Goal: Task Accomplishment & Management: Manage account settings

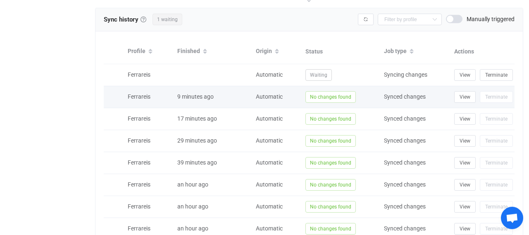
scroll to position [570, 0]
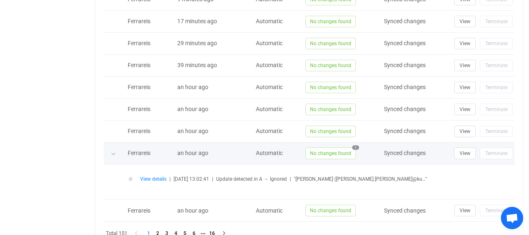
click at [326, 151] on span "No changes found" at bounding box center [331, 153] width 50 height 12
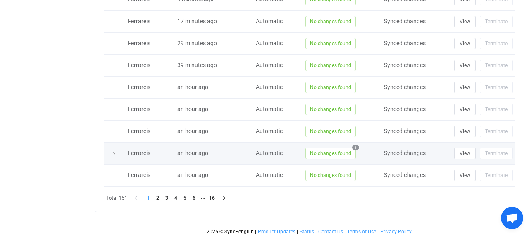
click at [326, 151] on span "No changes found" at bounding box center [331, 153] width 50 height 12
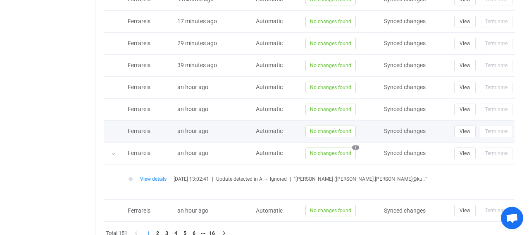
click at [329, 125] on span "No changes found" at bounding box center [331, 131] width 50 height 12
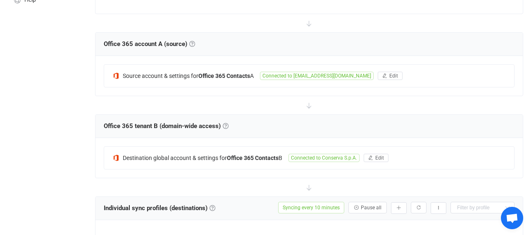
scroll to position [132, 0]
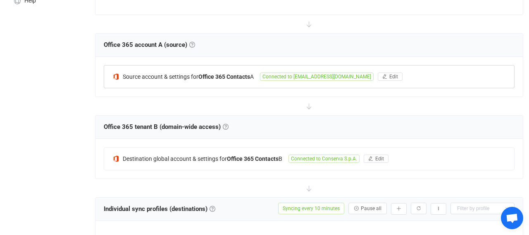
click at [291, 80] on div "Source account & settings for Office 365 Contacts A Connected to contatti@conse…" at bounding box center [309, 76] width 410 height 22
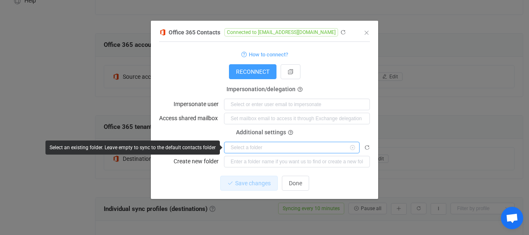
click at [246, 151] on input "dialog" at bounding box center [292, 147] width 136 height 12
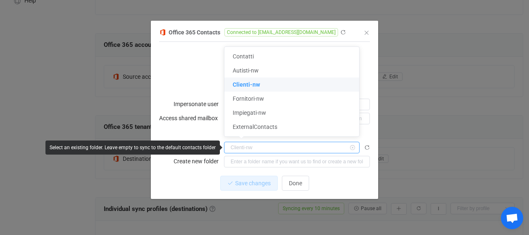
click at [246, 151] on input "dialog" at bounding box center [292, 147] width 136 height 12
type input "Clienti-nw"
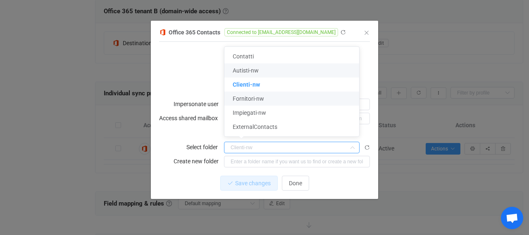
scroll to position [261, 0]
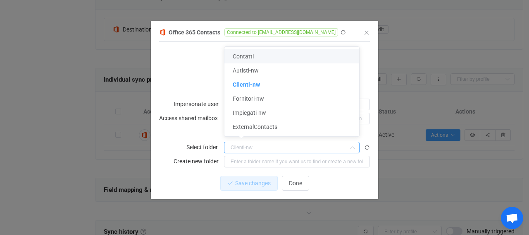
click at [345, 27] on div "Office 365 Contacts Connected to contatti@conserva.com" at bounding box center [260, 32] width 203 height 10
type input "Clienti-nw"
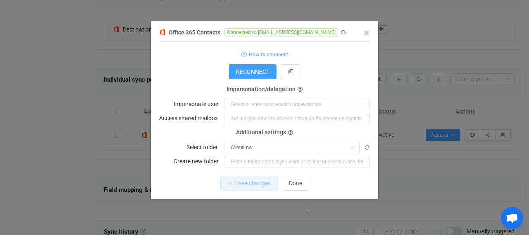
click at [369, 34] on icon "Close" at bounding box center [367, 32] width 7 height 7
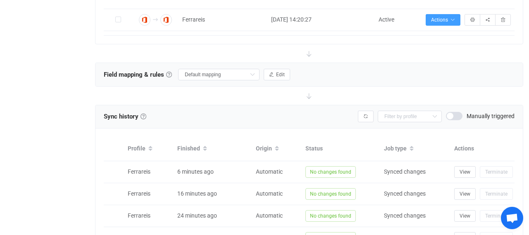
scroll to position [433, 0]
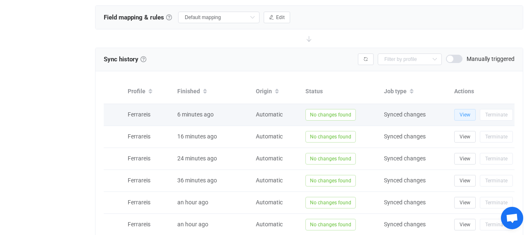
click at [462, 112] on span "View" at bounding box center [465, 115] width 11 height 6
click at [463, 112] on span "View" at bounding box center [465, 115] width 11 height 6
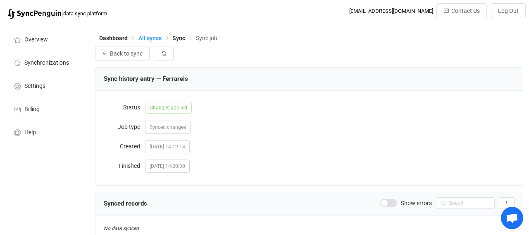
click at [151, 37] on span "All syncs" at bounding box center [150, 38] width 23 height 7
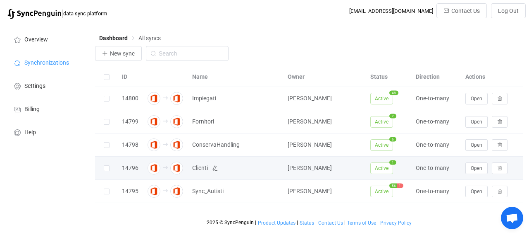
click at [201, 166] on span "Clienti" at bounding box center [200, 168] width 16 height 10
click at [476, 162] on button "Open" at bounding box center [477, 168] width 22 height 12
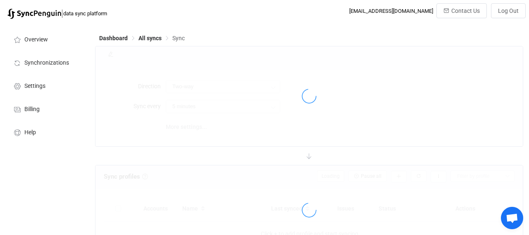
type input "A → B (one to many)"
type input "10 minutes"
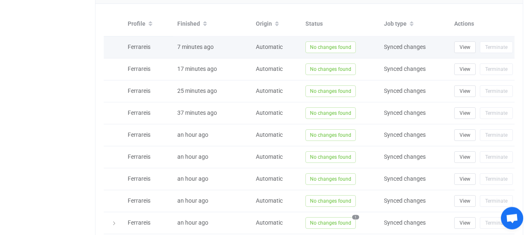
scroll to position [516, 0]
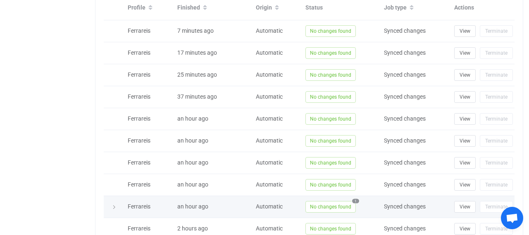
click at [319, 201] on span "No changes found" at bounding box center [331, 207] width 50 height 12
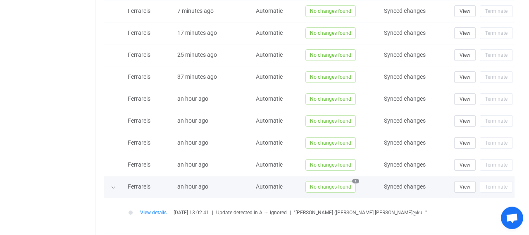
scroll to position [559, 0]
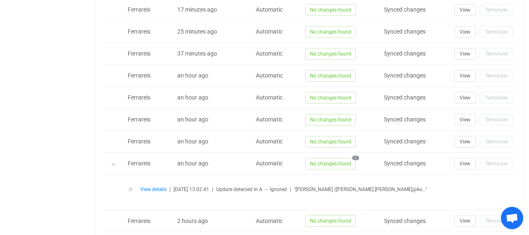
click at [269, 186] on span "Update detected in A → Ignored" at bounding box center [251, 189] width 71 height 6
drag, startPoint x: 372, startPoint y: 185, endPoint x: 396, endPoint y: 183, distance: 24.1
click at [396, 186] on div "View details | 2025-09-29 13:02:41 | Update detected in A → Ignored | "Edgar Ru…" at bounding box center [330, 189] width 381 height 6
drag, startPoint x: 299, startPoint y: 186, endPoint x: 176, endPoint y: 189, distance: 122.9
click at [176, 189] on li "View details | 2025-09-29 13:02:41 | Update detected in A → Ignored | "Edgar Ru…" at bounding box center [325, 194] width 393 height 14
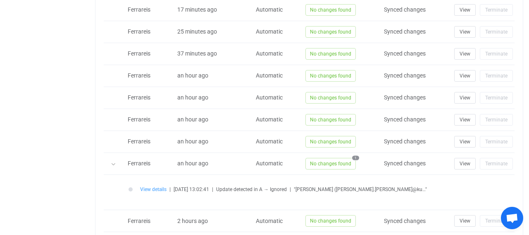
click at [160, 186] on span "View details" at bounding box center [153, 189] width 26 height 6
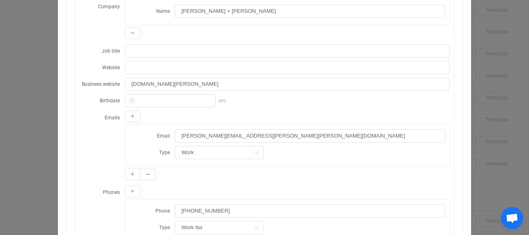
scroll to position [0, 0]
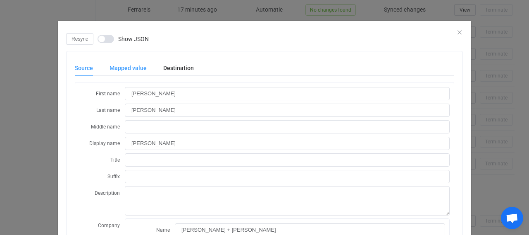
click at [120, 65] on div "Mapped value" at bounding box center [128, 68] width 54 height 17
click at [191, 68] on div "Destination" at bounding box center [174, 68] width 39 height 17
click at [458, 36] on div "Resync Show JSON" at bounding box center [264, 39] width 397 height 12
click at [458, 33] on icon "Close" at bounding box center [460, 32] width 7 height 7
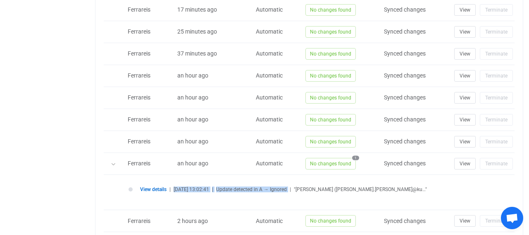
drag, startPoint x: 299, startPoint y: 185, endPoint x: 175, endPoint y: 184, distance: 123.7
click at [175, 186] on div "View details | 2025-09-29 13:02:41 | Update detected in A → Ignored | "Edgar Ru…" at bounding box center [330, 189] width 381 height 6
copy div "2025-09-29 13:02:41 | Update detected in A → Ignored"
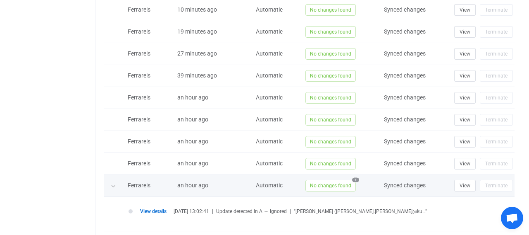
click at [115, 183] on icon at bounding box center [113, 185] width 5 height 5
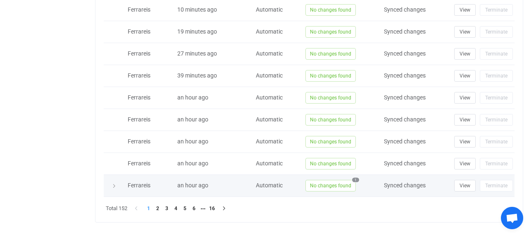
click at [115, 183] on icon at bounding box center [114, 185] width 5 height 5
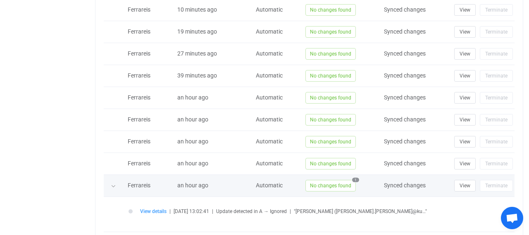
click at [115, 183] on icon at bounding box center [113, 185] width 5 height 5
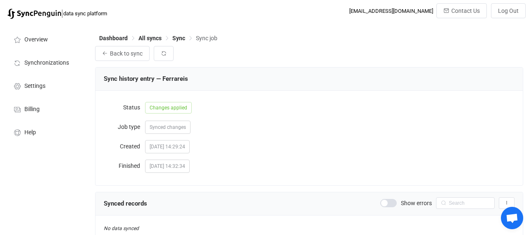
click at [147, 34] on div "Dashboard All syncs Sync Sync job" at bounding box center [309, 40] width 428 height 12
click at [101, 37] on span "Dashboard" at bounding box center [113, 38] width 29 height 7
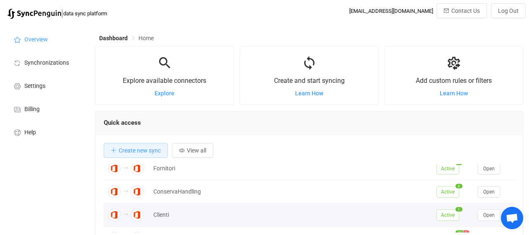
scroll to position [45, 0]
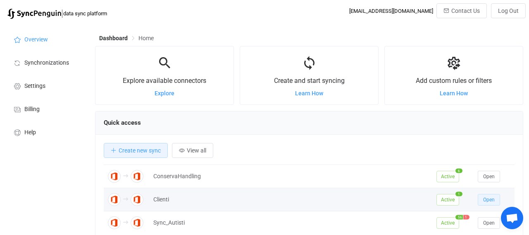
click at [495, 198] on span "Open" at bounding box center [489, 199] width 12 height 6
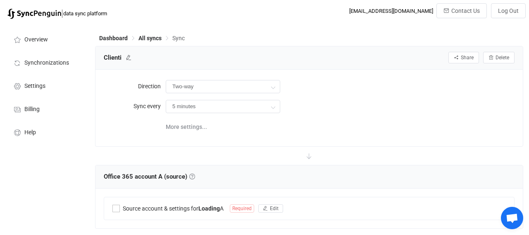
type input "A → B (one to many)"
type input "10 minutes"
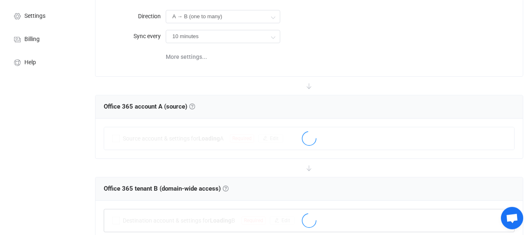
scroll to position [86, 0]
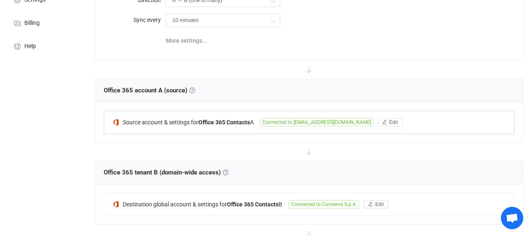
click at [321, 120] on span "Connected to [EMAIL_ADDRESS][DOMAIN_NAME]" at bounding box center [317, 122] width 114 height 8
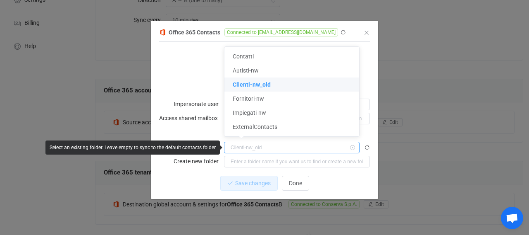
click at [295, 144] on input "dialog" at bounding box center [292, 147] width 136 height 12
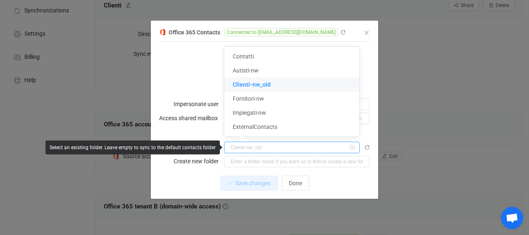
scroll to position [43, 0]
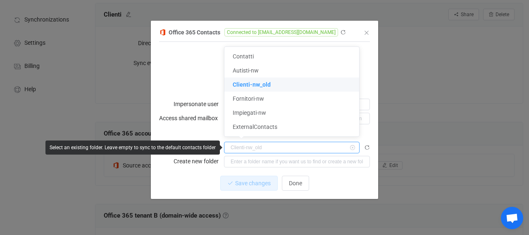
click at [292, 151] on input "dialog" at bounding box center [292, 147] width 136 height 12
type input "Clienti-nw_old"
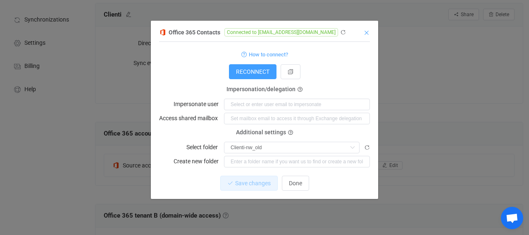
click at [366, 35] on icon "Close" at bounding box center [367, 32] width 7 height 7
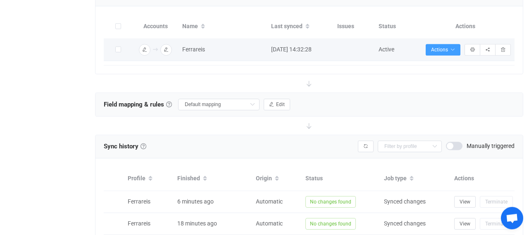
scroll to position [387, 0]
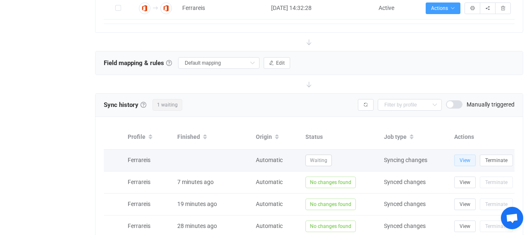
click at [462, 157] on span "View" at bounding box center [465, 160] width 11 height 6
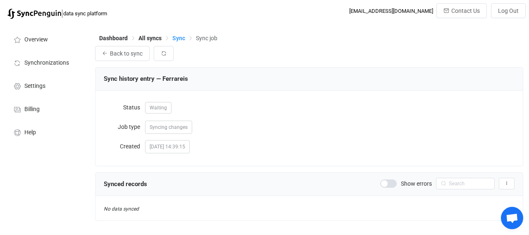
click at [181, 40] on span "Sync" at bounding box center [178, 38] width 13 height 7
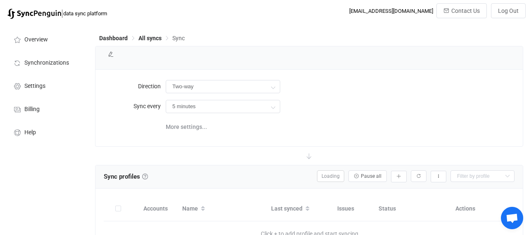
type input "A → B (one to many)"
type input "10 minutes"
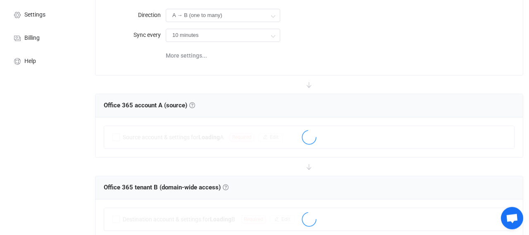
scroll to position [387, 0]
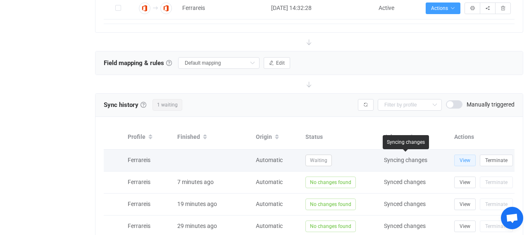
click at [455, 159] on button "View" at bounding box center [466, 160] width 22 height 12
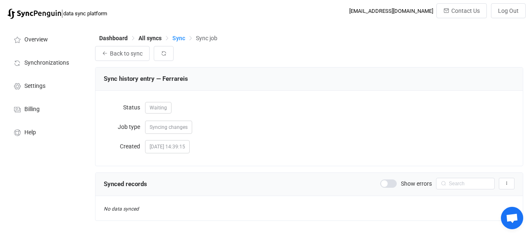
click at [180, 38] on span "Sync" at bounding box center [178, 38] width 13 height 7
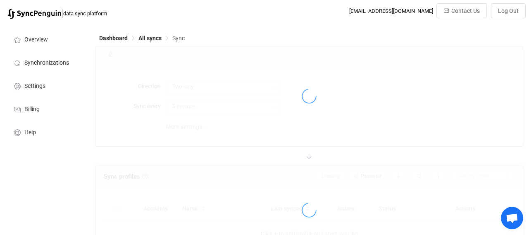
type input "A → B (one to many)"
type input "10 minutes"
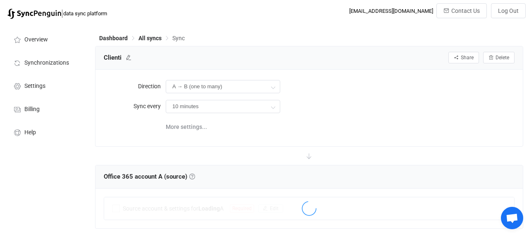
scroll to position [430, 0]
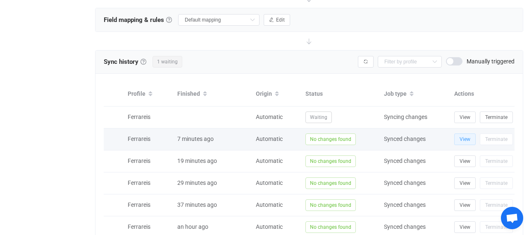
click at [469, 137] on span "View" at bounding box center [465, 139] width 11 height 6
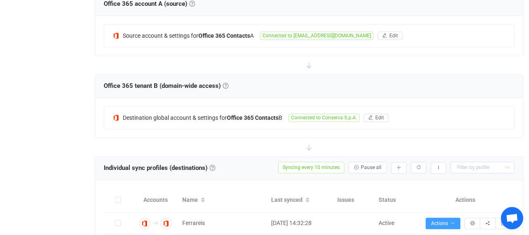
scroll to position [86, 0]
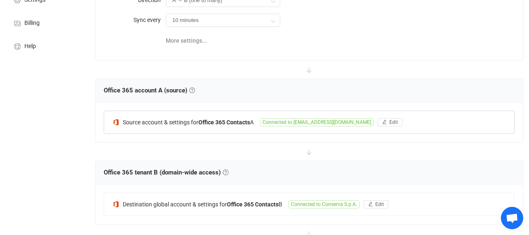
click at [265, 121] on span "Connected to contatti@conserva.com" at bounding box center [317, 122] width 114 height 8
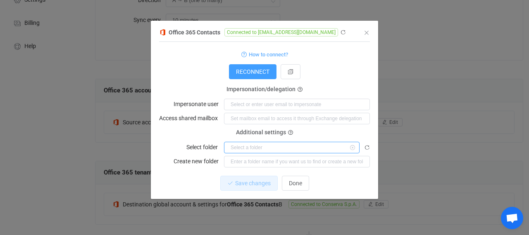
click at [268, 144] on input "dialog" at bounding box center [292, 147] width 136 height 12
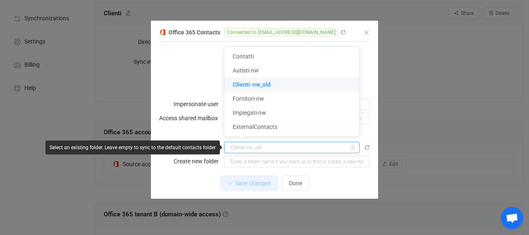
scroll to position [0, 0]
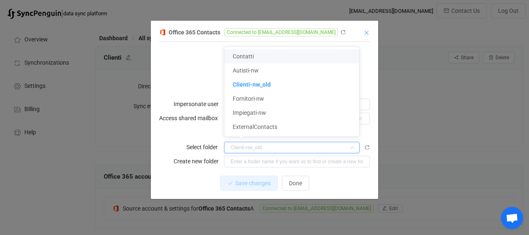
click at [367, 33] on icon "Close" at bounding box center [367, 32] width 7 height 7
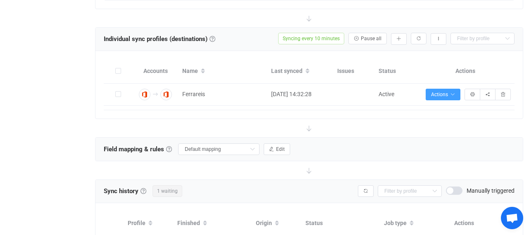
scroll to position [473, 0]
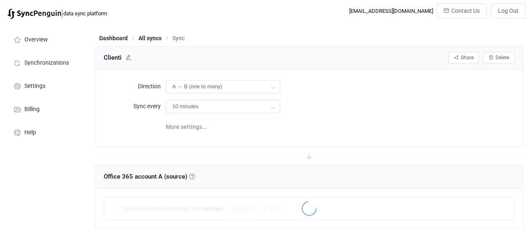
scroll to position [433, 0]
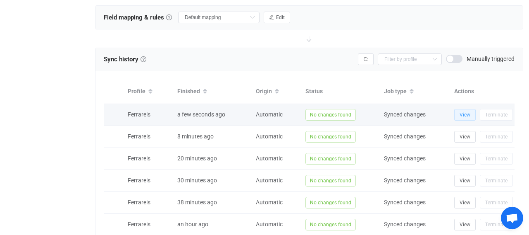
click at [468, 112] on span "View" at bounding box center [465, 115] width 11 height 6
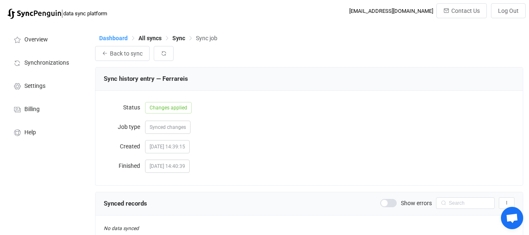
click at [121, 37] on span "Dashboard" at bounding box center [113, 38] width 29 height 7
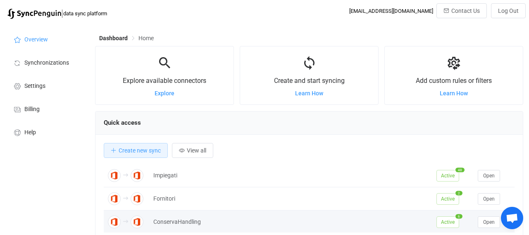
scroll to position [45, 0]
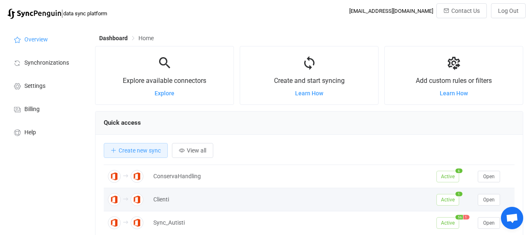
click at [453, 200] on span "Active" at bounding box center [448, 200] width 23 height 12
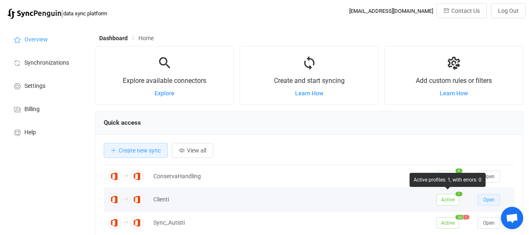
click at [492, 196] on span "Open" at bounding box center [489, 199] width 12 height 6
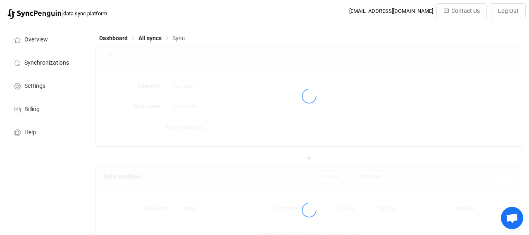
type input "A → B (one to many)"
type input "10 minutes"
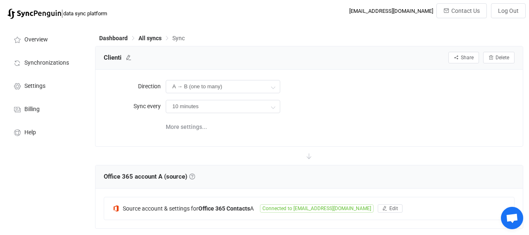
scroll to position [129, 0]
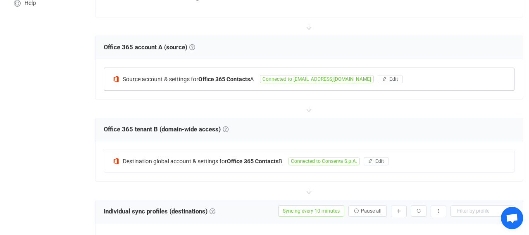
click at [284, 77] on span "Connected to [EMAIL_ADDRESS][DOMAIN_NAME]" at bounding box center [317, 79] width 114 height 8
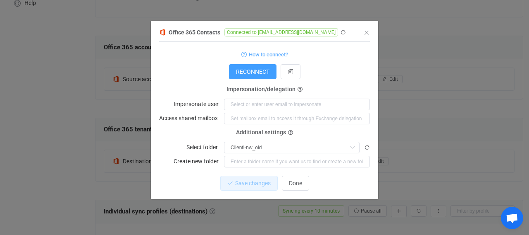
click at [371, 36] on div "Office 365 Contacts Connected to contatti@conserva.com 1 { { "refreshToken": "*…" at bounding box center [264, 113] width 227 height 172
click at [366, 35] on icon "Close" at bounding box center [367, 32] width 7 height 7
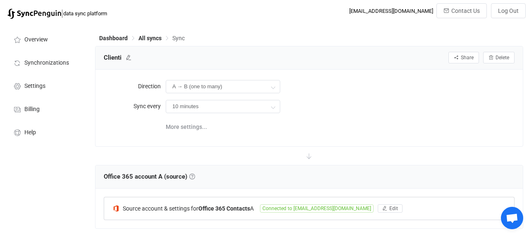
scroll to position [43, 0]
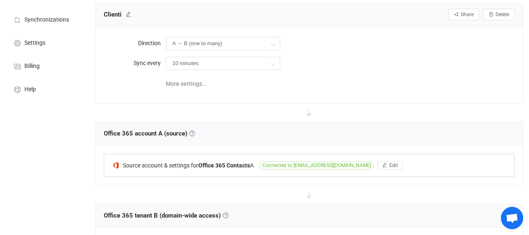
click at [294, 168] on span "Connected to [EMAIL_ADDRESS][DOMAIN_NAME]" at bounding box center [317, 165] width 114 height 8
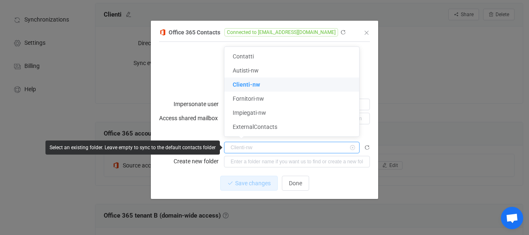
click at [255, 150] on input "dialog" at bounding box center [292, 147] width 136 height 12
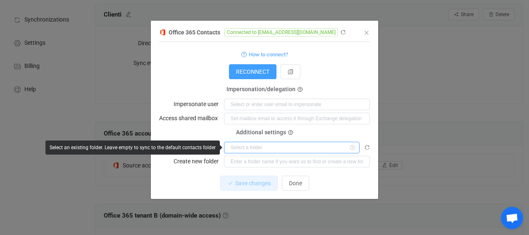
type input "Clienti-nw"
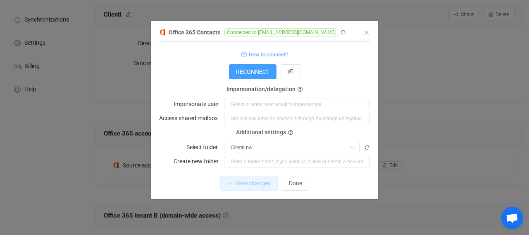
click at [366, 34] on icon "Close" at bounding box center [367, 32] width 7 height 7
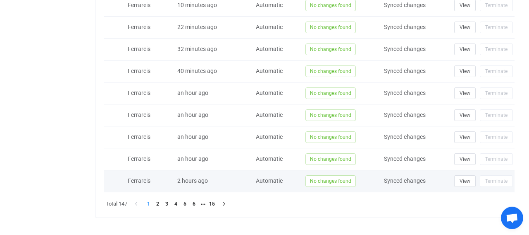
scroll to position [570, 0]
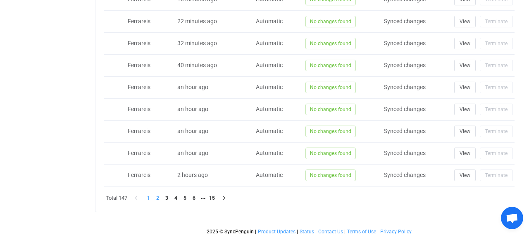
click at [160, 195] on li "2" at bounding box center [157, 197] width 9 height 9
click at [150, 196] on li "1" at bounding box center [148, 197] width 9 height 9
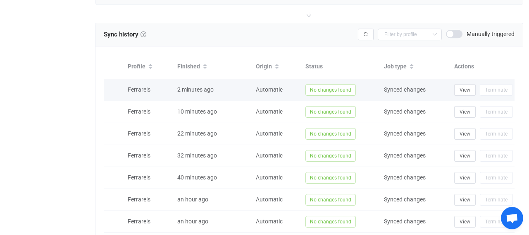
scroll to position [397, 0]
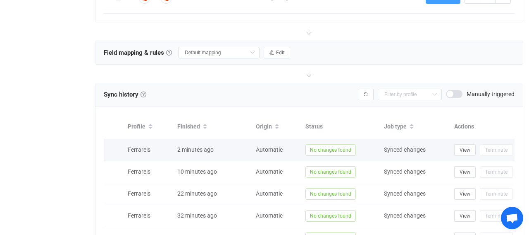
click span "No changes found"
click span "2 minutes ago"
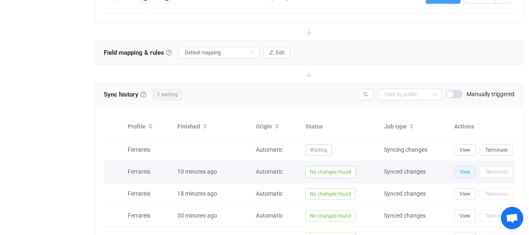
click span "View"
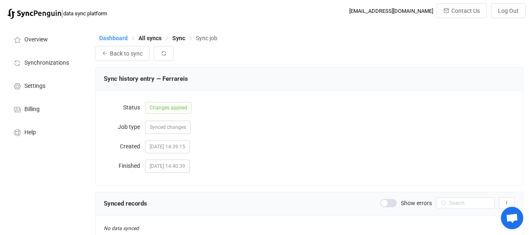
click at [107, 38] on span "Dashboard" at bounding box center [113, 38] width 29 height 7
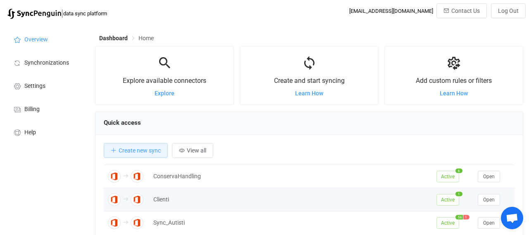
scroll to position [43, 0]
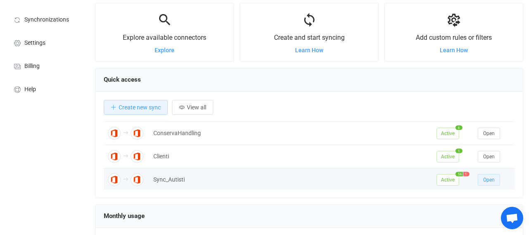
click at [500, 175] on button "Open" at bounding box center [489, 180] width 22 height 12
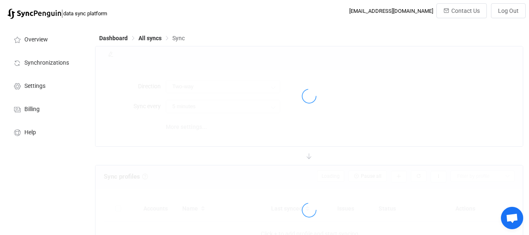
type input "A → B (one to many)"
type input "30 minutes"
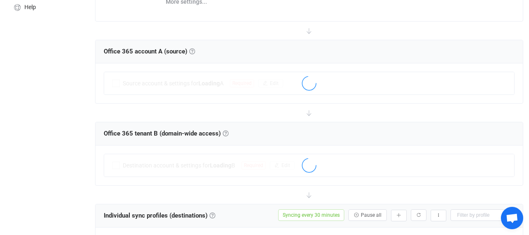
scroll to position [129, 0]
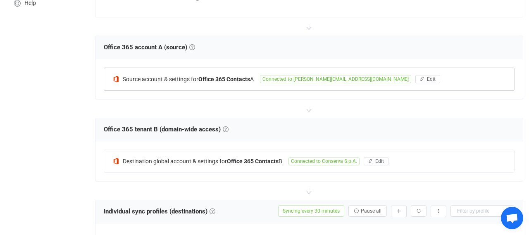
click at [315, 80] on span "Connected to [PERSON_NAME][EMAIL_ADDRESS][DOMAIN_NAME]" at bounding box center [335, 79] width 151 height 8
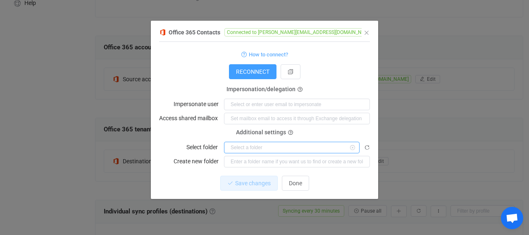
click at [284, 150] on input "dialog" at bounding box center [292, 147] width 136 height 12
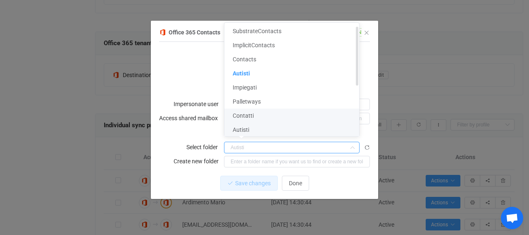
scroll to position [0, 0]
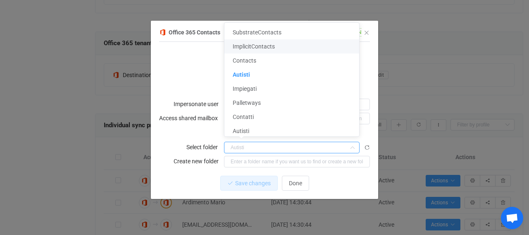
click at [426, 29] on div "Office 365 Contacts Connected to [PERSON_NAME][EMAIL_ADDRESS][DOMAIN_NAME] 1 { …" at bounding box center [264, 117] width 529 height 235
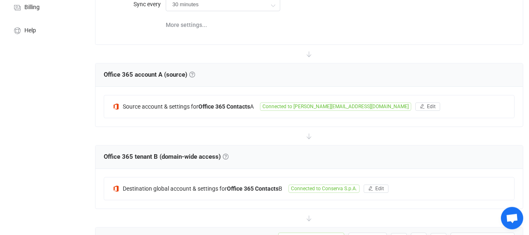
scroll to position [86, 0]
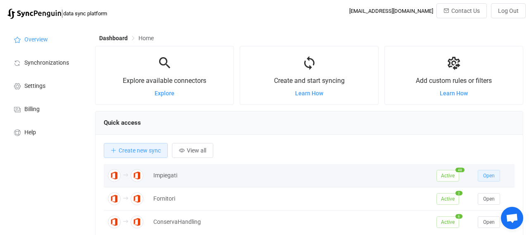
click at [491, 174] on span "Open" at bounding box center [489, 175] width 12 height 6
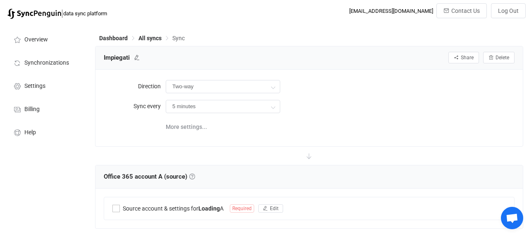
type input "A → B (one to many)"
type input "30 minutes"
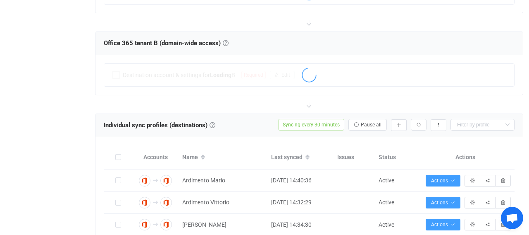
scroll to position [129, 0]
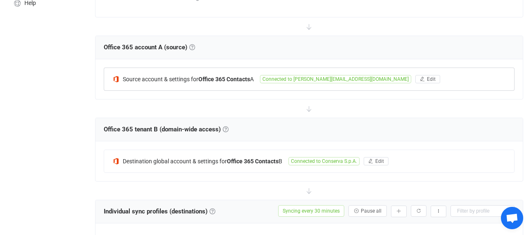
click at [296, 75] on span "Connected to [PERSON_NAME][EMAIL_ADDRESS][DOMAIN_NAME]" at bounding box center [335, 79] width 151 height 8
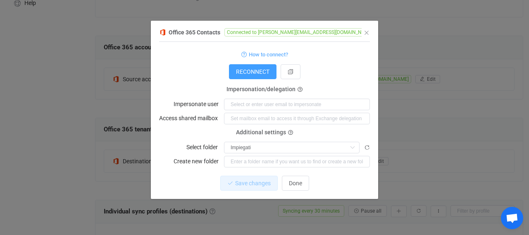
click at [369, 29] on div "Office 365 Contacts Connected to grassini.francesco@conserva.com 1 { { "refresh…" at bounding box center [264, 113] width 211 height 172
click at [368, 31] on icon "Close" at bounding box center [367, 32] width 7 height 7
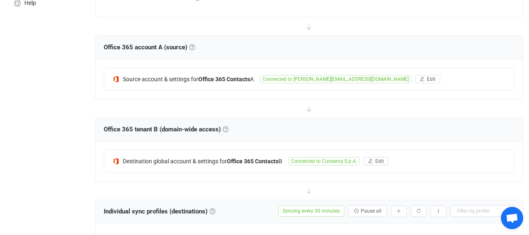
scroll to position [0, 0]
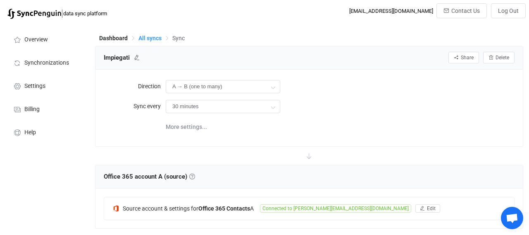
click at [146, 37] on span "All syncs" at bounding box center [150, 38] width 23 height 7
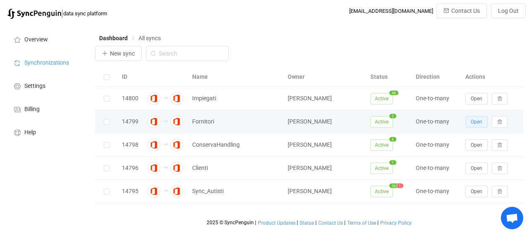
click at [474, 123] on span "Open" at bounding box center [477, 122] width 12 height 6
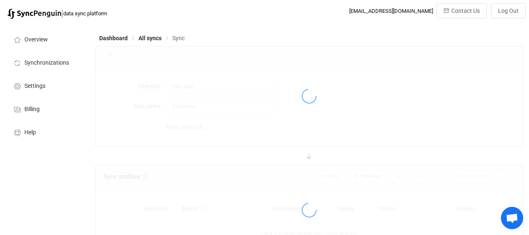
type input "A → B (one to many)"
type input "10 minutes"
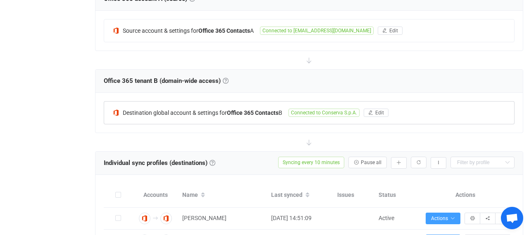
scroll to position [129, 0]
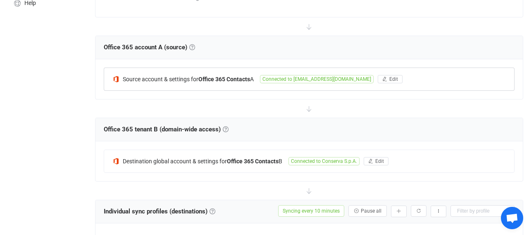
click at [291, 77] on span "Connected to [EMAIL_ADDRESS][DOMAIN_NAME]" at bounding box center [317, 79] width 114 height 8
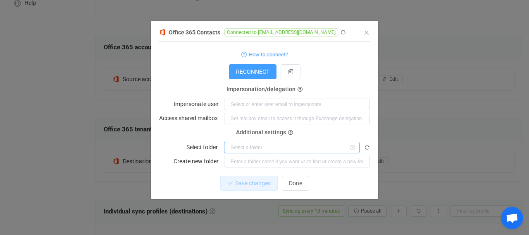
click at [268, 152] on input "dialog" at bounding box center [292, 147] width 136 height 12
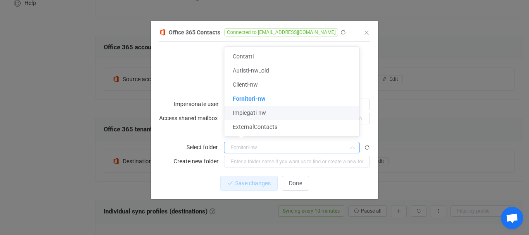
click at [57, 88] on div "Office 365 Contacts Connected to contatti@conserva.com 1 { { "refreshToken": "*…" at bounding box center [264, 117] width 529 height 235
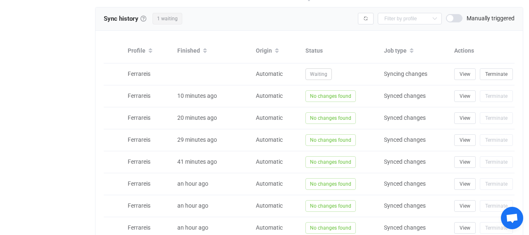
scroll to position [473, 0]
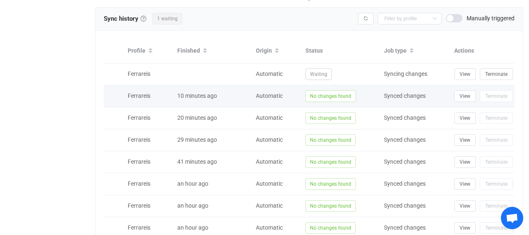
click at [313, 93] on span "No changes found" at bounding box center [331, 96] width 50 height 12
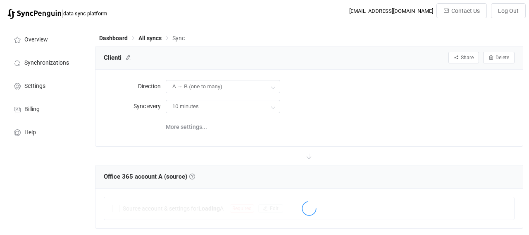
scroll to position [473, 0]
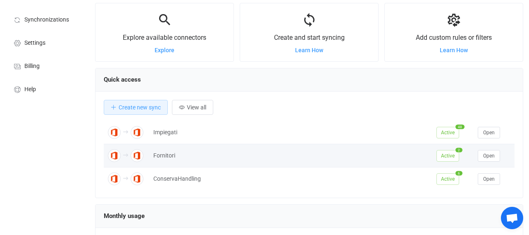
scroll to position [45, 0]
click at [453, 154] on span "Active" at bounding box center [448, 157] width 23 height 12
click at [484, 153] on span "Open" at bounding box center [489, 156] width 12 height 6
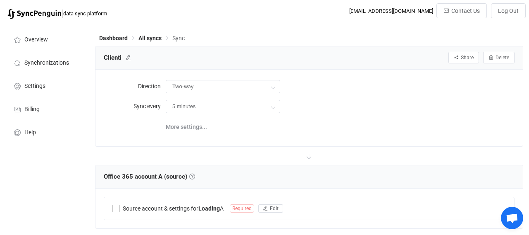
type input "A → B (one to many)"
type input "10 minutes"
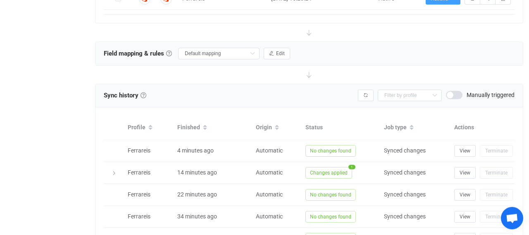
scroll to position [430, 0]
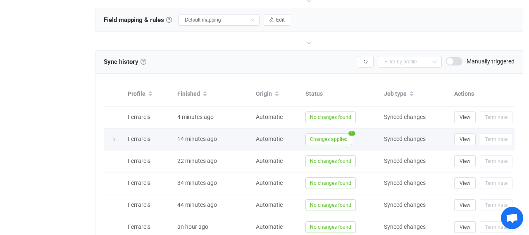
click at [338, 138] on span "Changes applied" at bounding box center [329, 139] width 47 height 12
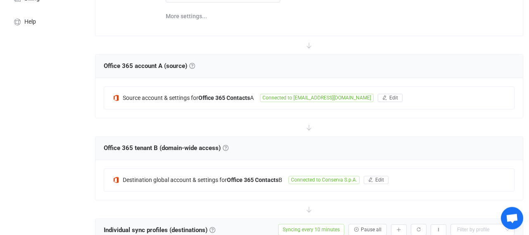
scroll to position [0, 0]
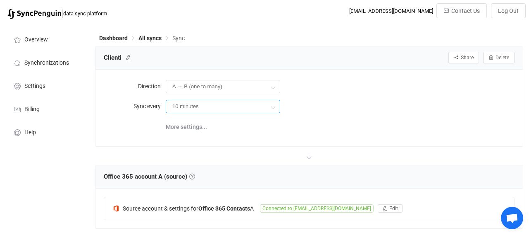
click at [177, 110] on input "10 minutes" at bounding box center [223, 106] width 115 height 13
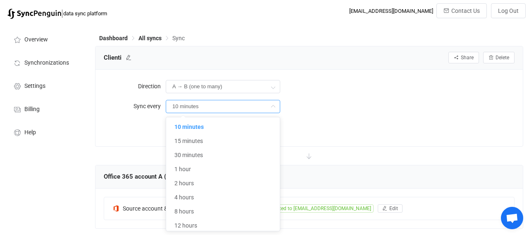
click at [177, 110] on input "10 minutes" at bounding box center [223, 106] width 115 height 13
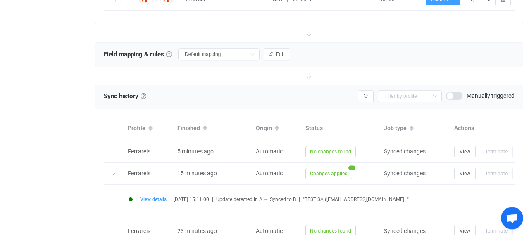
scroll to position [430, 0]
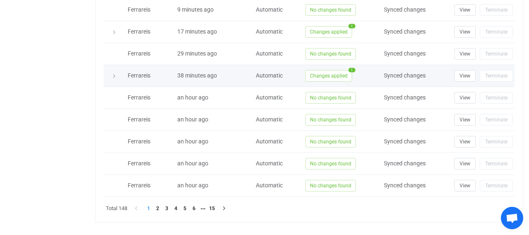
scroll to position [516, 0]
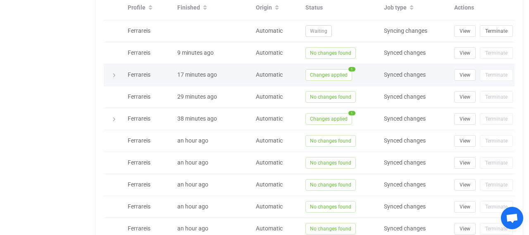
click at [332, 72] on span "Changes applied" at bounding box center [329, 75] width 47 height 12
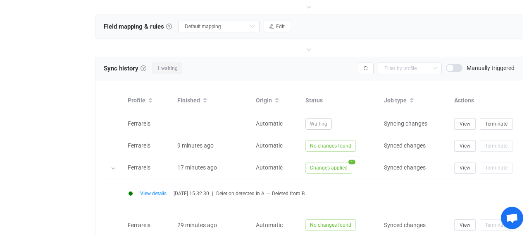
scroll to position [473, 0]
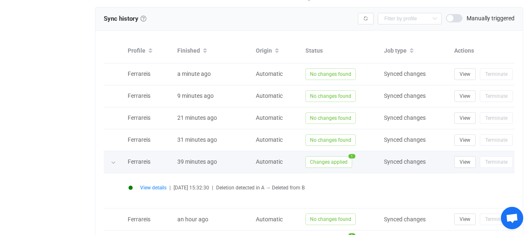
click at [328, 160] on span "Changes applied" at bounding box center [329, 162] width 47 height 12
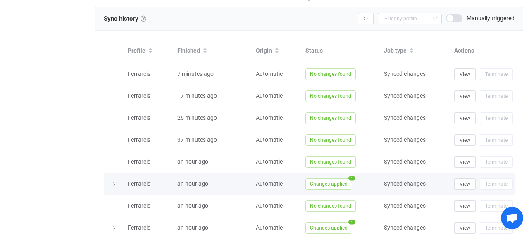
click at [322, 180] on span "Changes applied" at bounding box center [329, 184] width 47 height 12
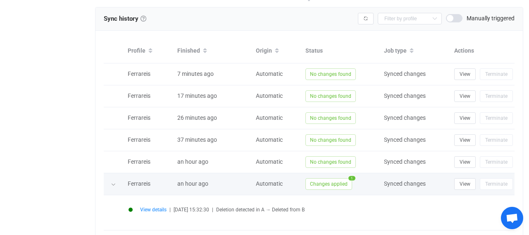
click at [322, 180] on span "Changes applied" at bounding box center [329, 184] width 47 height 12
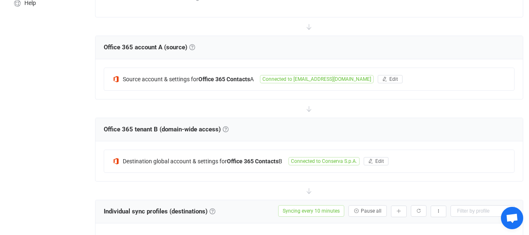
scroll to position [0, 0]
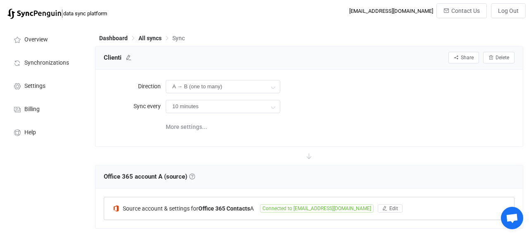
click at [294, 208] on span "Connected to [EMAIL_ADDRESS][DOMAIN_NAME]" at bounding box center [317, 208] width 114 height 8
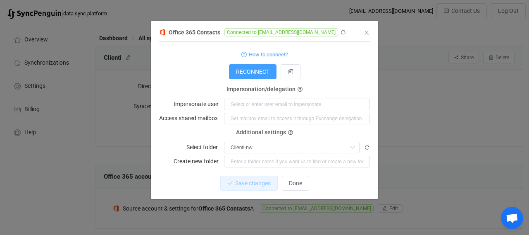
click at [368, 27] on div "Office 365 Contacts Connected to [EMAIL_ADDRESS][DOMAIN_NAME] 1 { { "refreshTok…" at bounding box center [264, 113] width 211 height 172
click at [367, 29] on icon "Close" at bounding box center [367, 32] width 7 height 7
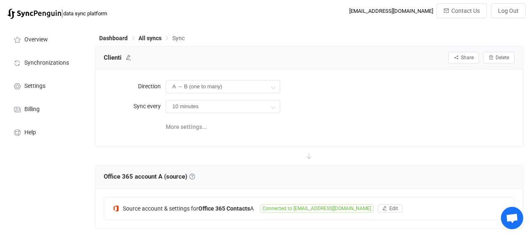
click at [148, 34] on div "Dashboard All syncs Sync" at bounding box center [309, 40] width 428 height 12
click at [148, 38] on span "All syncs" at bounding box center [150, 38] width 23 height 7
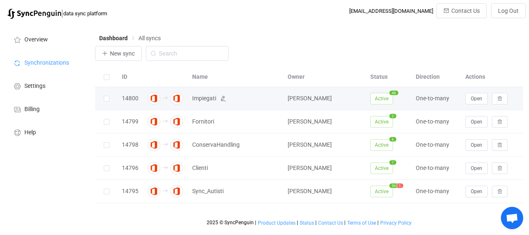
click at [206, 102] on span "Impiegati" at bounding box center [204, 98] width 24 height 10
click at [478, 97] on span "Open" at bounding box center [477, 99] width 12 height 6
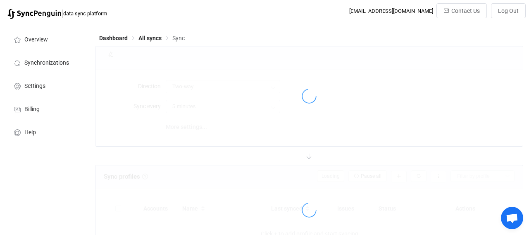
type input "A → B (one to many)"
type input "30 minutes"
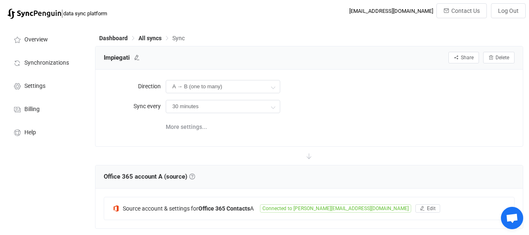
click at [154, 35] on div "Dashboard All syncs Sync" at bounding box center [309, 40] width 428 height 12
click at [153, 37] on span "All syncs" at bounding box center [150, 38] width 23 height 7
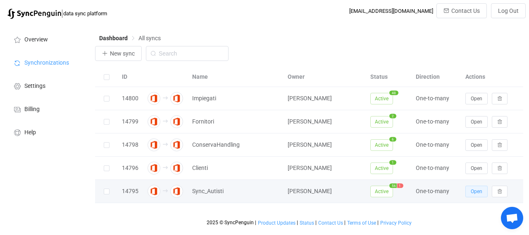
click at [468, 193] on button "Open" at bounding box center [477, 191] width 22 height 12
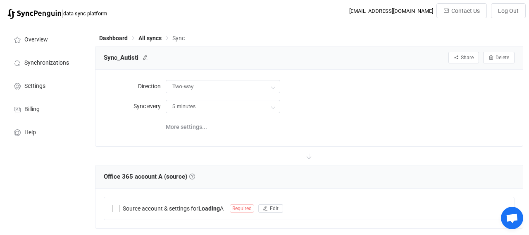
type input "A → B (one to many)"
type input "30 minutes"
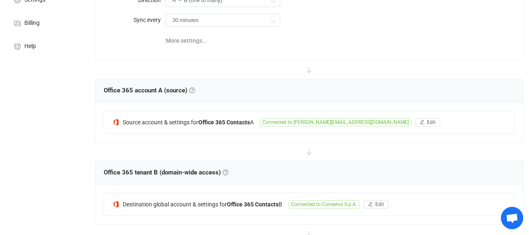
scroll to position [172, 0]
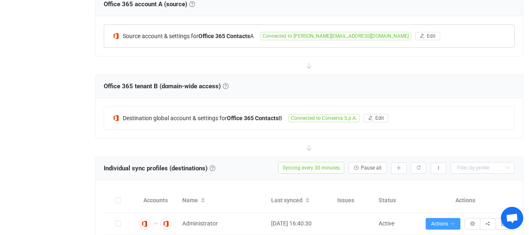
click at [313, 34] on span "Connected to [PERSON_NAME][EMAIL_ADDRESS][DOMAIN_NAME]" at bounding box center [335, 36] width 151 height 8
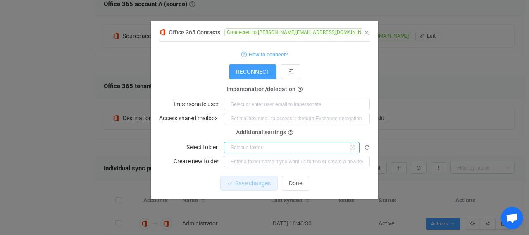
click at [271, 145] on input "dialog" at bounding box center [292, 147] width 136 height 12
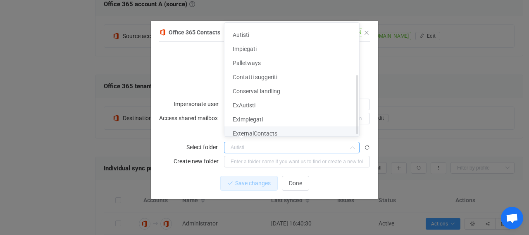
scroll to position [103, 0]
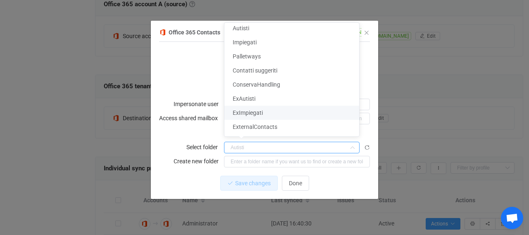
click at [480, 96] on div "Office 365 Contacts Connected to [PERSON_NAME][EMAIL_ADDRESS][DOMAIN_NAME] 1 { …" at bounding box center [264, 117] width 529 height 235
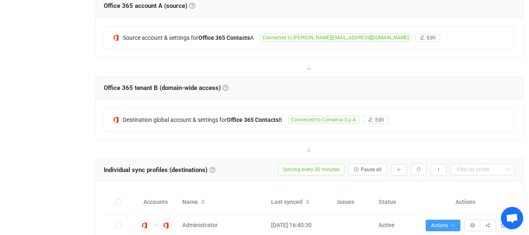
scroll to position [0, 0]
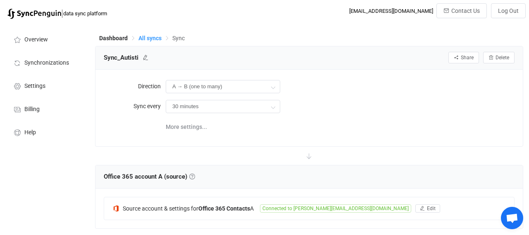
click at [152, 38] on span "All syncs" at bounding box center [150, 38] width 23 height 7
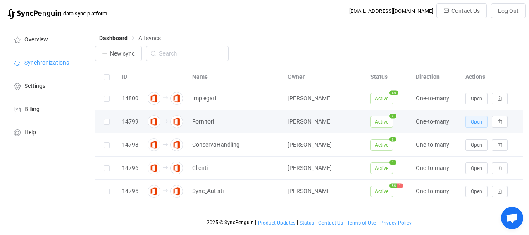
click at [480, 124] on span "Open" at bounding box center [477, 122] width 12 height 6
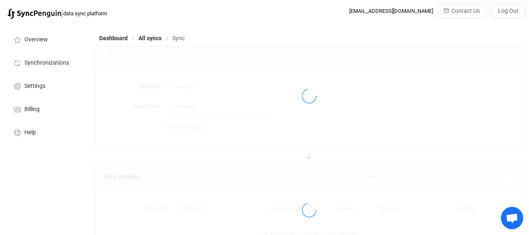
type input "A → B (one to many)"
type input "10 minutes"
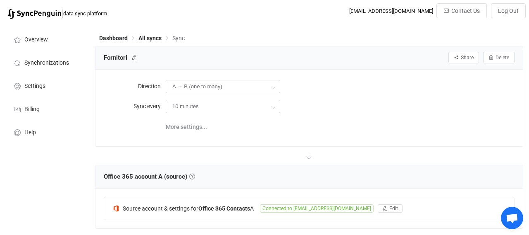
click at [149, 43] on div "Dashboard All syncs Sync" at bounding box center [309, 40] width 428 height 12
click at [150, 38] on span "All syncs" at bounding box center [150, 38] width 23 height 7
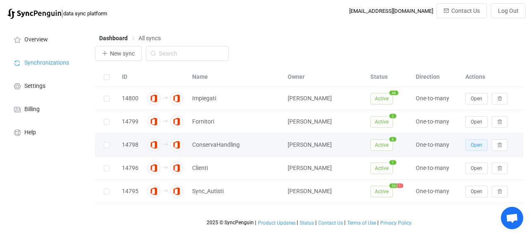
click at [468, 147] on button "Open" at bounding box center [477, 145] width 22 height 12
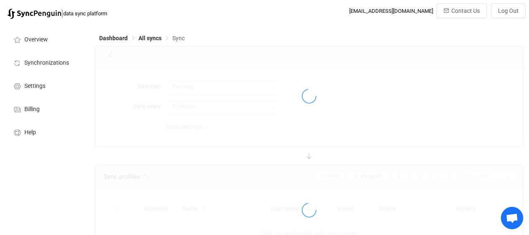
type input "A → B (one to many)"
type input "15 minutes"
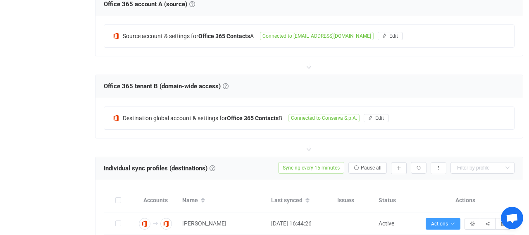
scroll to position [86, 0]
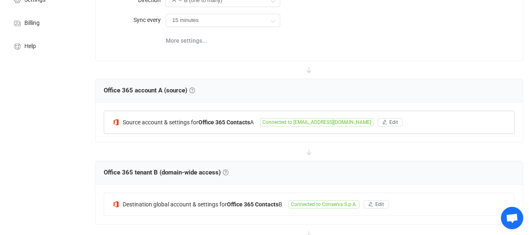
click at [292, 121] on span "Connected to [EMAIL_ADDRESS][DOMAIN_NAME]" at bounding box center [317, 122] width 114 height 8
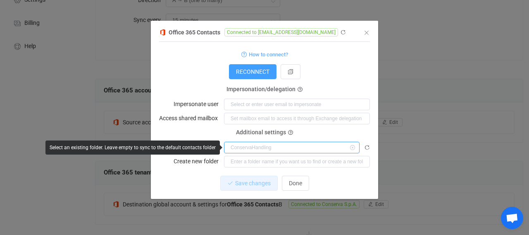
click at [263, 148] on input "dialog" at bounding box center [292, 147] width 136 height 12
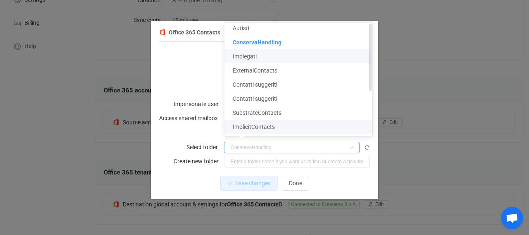
scroll to position [0, 0]
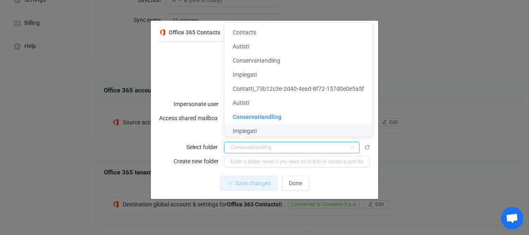
click at [498, 141] on div "Office 365 Contacts Connected to [EMAIL_ADDRESS][DOMAIN_NAME] 1 { { "refreshTok…" at bounding box center [264, 117] width 529 height 235
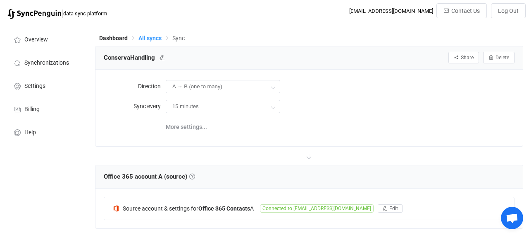
click at [142, 40] on span "All syncs" at bounding box center [150, 38] width 23 height 7
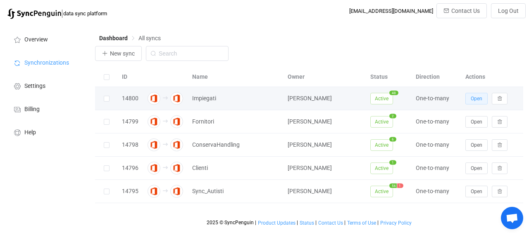
click at [479, 94] on button "Open" at bounding box center [477, 99] width 22 height 12
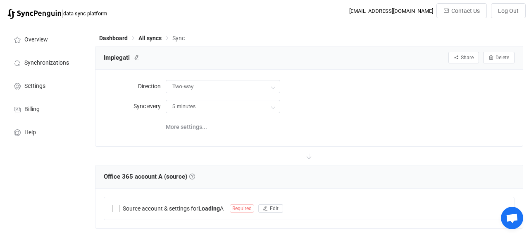
type input "A → B (one to many)"
type input "30 minutes"
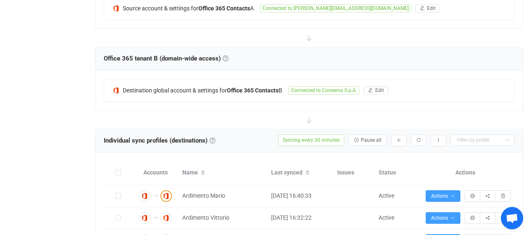
scroll to position [172, 0]
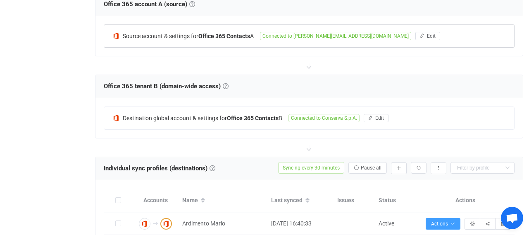
click at [304, 37] on span "Connected to [PERSON_NAME][EMAIL_ADDRESS][DOMAIN_NAME]" at bounding box center [335, 36] width 151 height 8
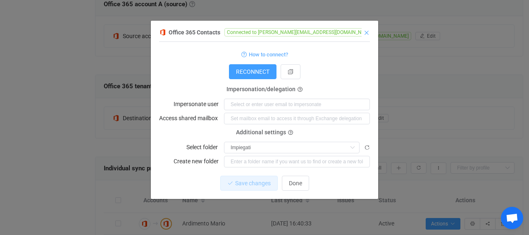
click at [364, 32] on icon "Close" at bounding box center [367, 32] width 7 height 7
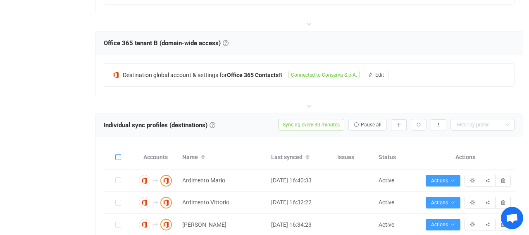
scroll to position [258, 0]
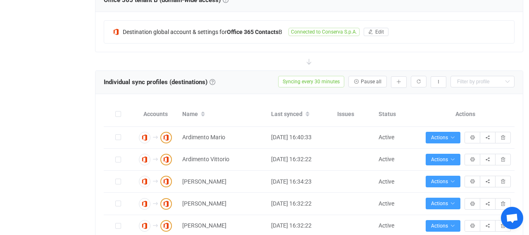
click at [79, 179] on div "Overview Synchronizations Settings Billing Help" at bounding box center [45, 237] width 91 height 945
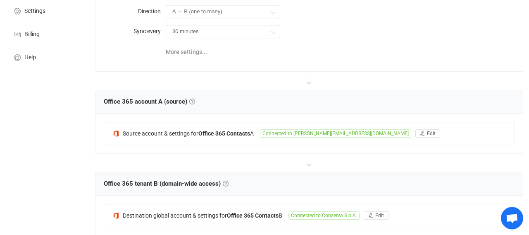
scroll to position [86, 0]
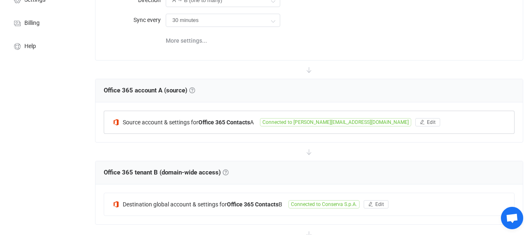
click at [284, 121] on span "Connected to [PERSON_NAME][EMAIL_ADDRESS][DOMAIN_NAME]" at bounding box center [335, 122] width 151 height 8
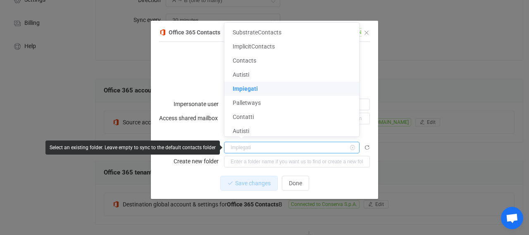
click at [276, 147] on input "dialog" at bounding box center [292, 147] width 136 height 12
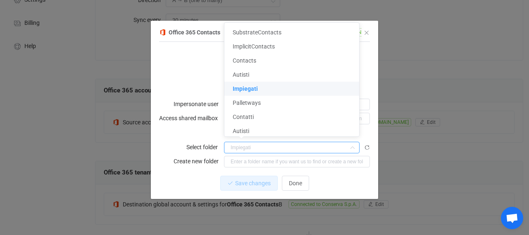
type input "Impiegati"
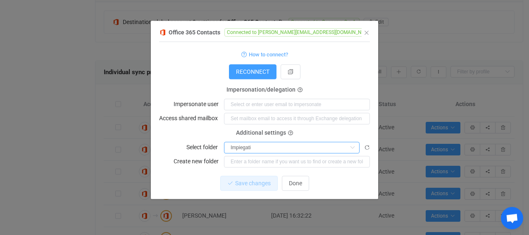
scroll to position [306, 0]
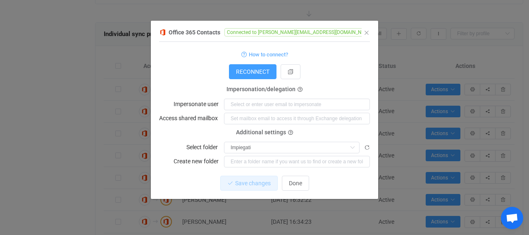
click at [372, 37] on div "Office 365 Contacts Connected to [PERSON_NAME][EMAIL_ADDRESS][DOMAIN_NAME] 1 { …" at bounding box center [264, 113] width 227 height 172
click at [370, 35] on div "Office 365 Contacts Connected to [PERSON_NAME][EMAIL_ADDRESS][DOMAIN_NAME] 1 { …" at bounding box center [264, 113] width 227 height 172
click at [369, 34] on icon "Close" at bounding box center [367, 32] width 7 height 7
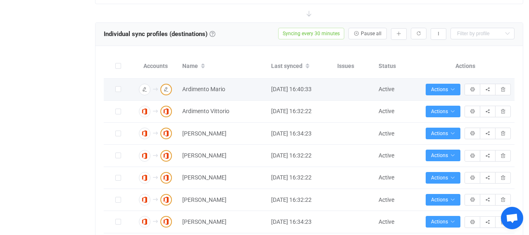
click at [272, 86] on div "[DATE] 16:40:33" at bounding box center [300, 89] width 66 height 10
click at [472, 87] on icon "button" at bounding box center [472, 89] width 5 height 5
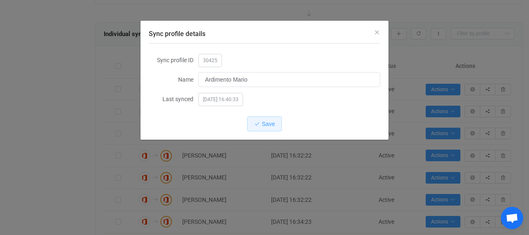
click at [378, 37] on div "Sync profile details" at bounding box center [265, 32] width 248 height 22
click at [378, 34] on icon "Close" at bounding box center [377, 32] width 7 height 7
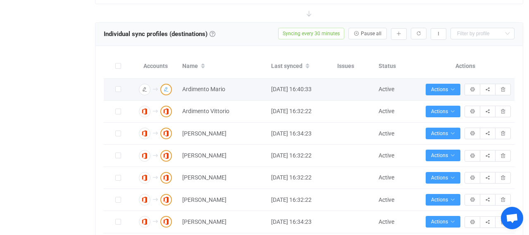
click at [165, 87] on icon "button" at bounding box center [166, 89] width 5 height 5
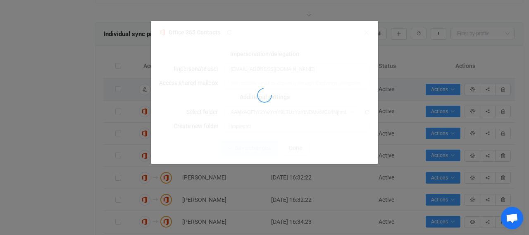
type input "Impiegati"
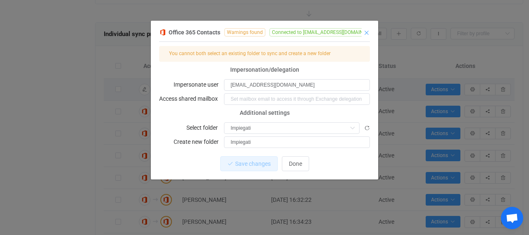
click at [369, 34] on icon "Close" at bounding box center [367, 32] width 7 height 7
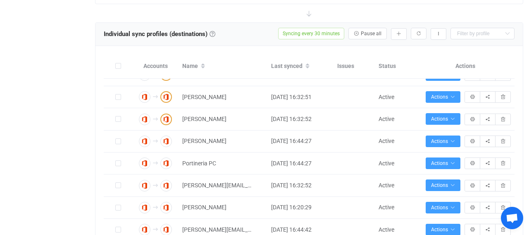
scroll to position [915, 0]
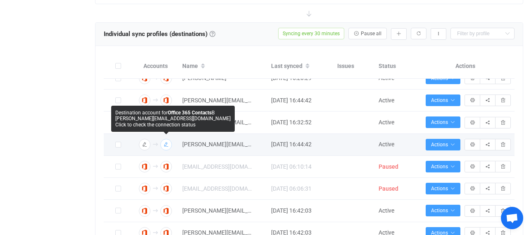
click at [168, 146] on img "button" at bounding box center [166, 144] width 7 height 7
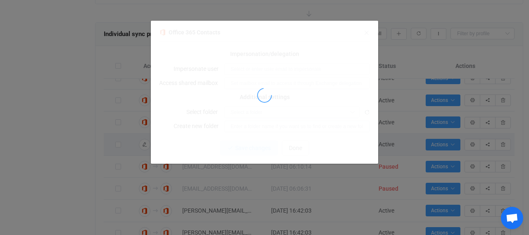
type input "[PERSON_NAME][EMAIL_ADDRESS][DOMAIN_NAME]"
type input "Impiegati"
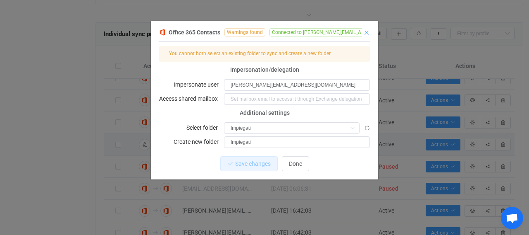
click at [368, 32] on icon "Close" at bounding box center [367, 32] width 7 height 7
